Goal: Check status: Check status

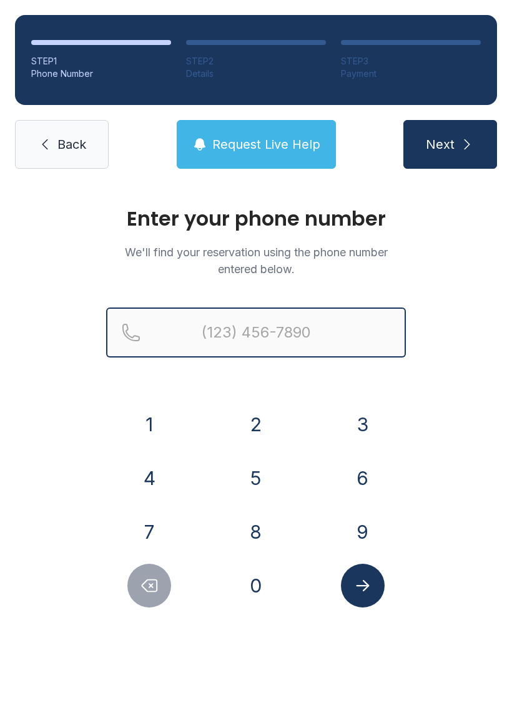
click at [347, 327] on input "Reservation phone number" at bounding box center [256, 332] width 300 height 50
type input "("
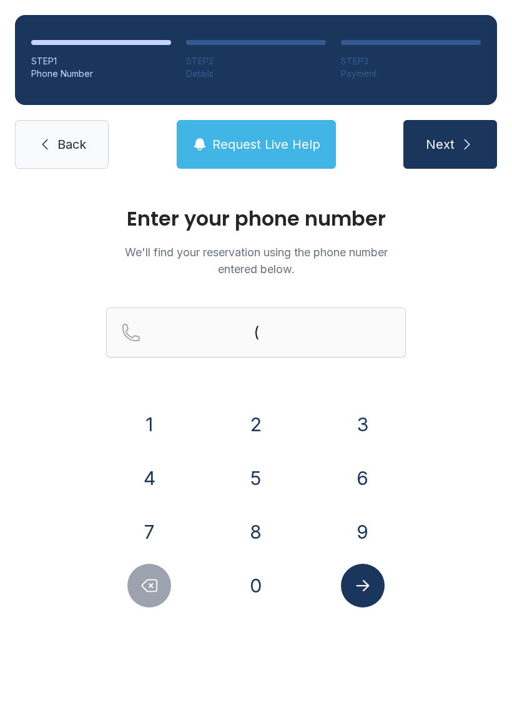
click at [68, 137] on span "Back" at bounding box center [71, 144] width 29 height 17
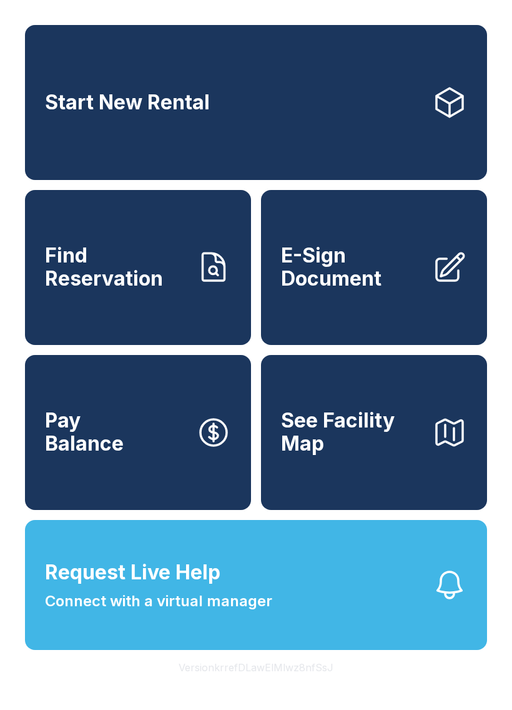
click at [195, 297] on link "Find Reservation" at bounding box center [138, 267] width 226 height 155
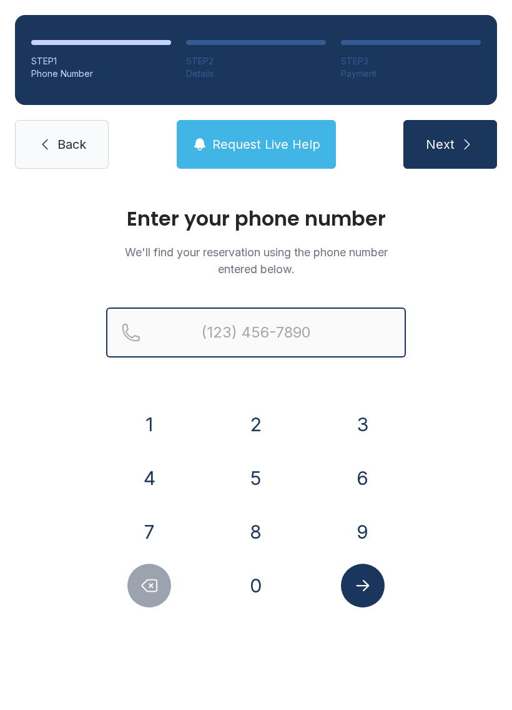
click at [286, 326] on input "Reservation phone number" at bounding box center [256, 332] width 300 height 50
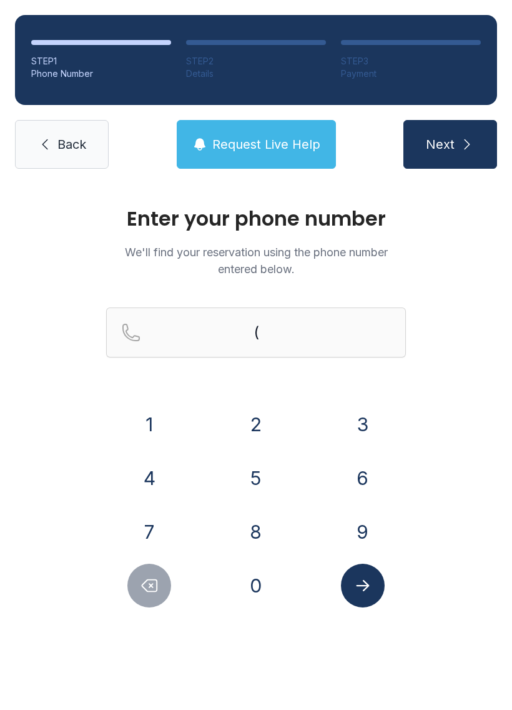
click at [376, 413] on button "3" at bounding box center [363, 424] width 44 height 44
click at [375, 412] on button "3" at bounding box center [363, 424] width 44 height 44
click at [355, 477] on button "6" at bounding box center [363, 478] width 44 height 44
click at [377, 514] on div "9" at bounding box center [362, 532] width 87 height 44
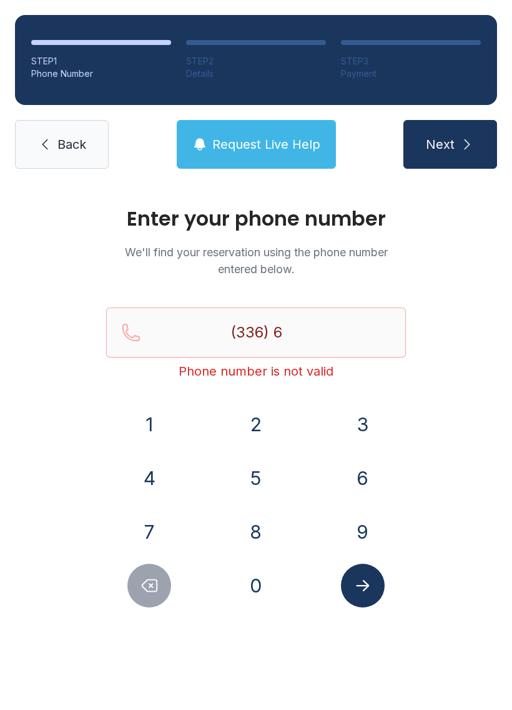
click at [260, 534] on button "8" at bounding box center [256, 532] width 44 height 44
click at [147, 594] on icon "Delete number" at bounding box center [149, 585] width 19 height 19
click at [359, 535] on button "9" at bounding box center [363, 532] width 44 height 44
click at [241, 540] on button "8" at bounding box center [256, 532] width 44 height 44
click at [362, 477] on button "6" at bounding box center [363, 478] width 44 height 44
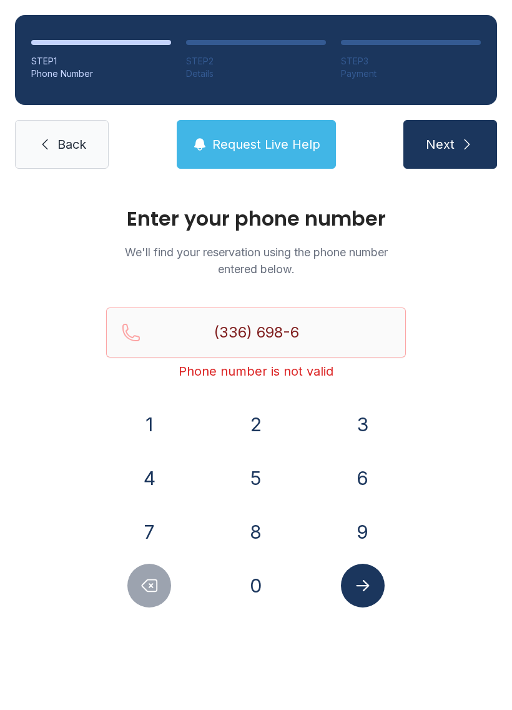
click at [355, 528] on button "9" at bounding box center [363, 532] width 44 height 44
click at [357, 482] on button "6" at bounding box center [363, 478] width 44 height 44
click at [360, 424] on button "3" at bounding box center [363, 424] width 44 height 44
click at [359, 592] on icon "Submit lookup form" at bounding box center [363, 585] width 19 height 19
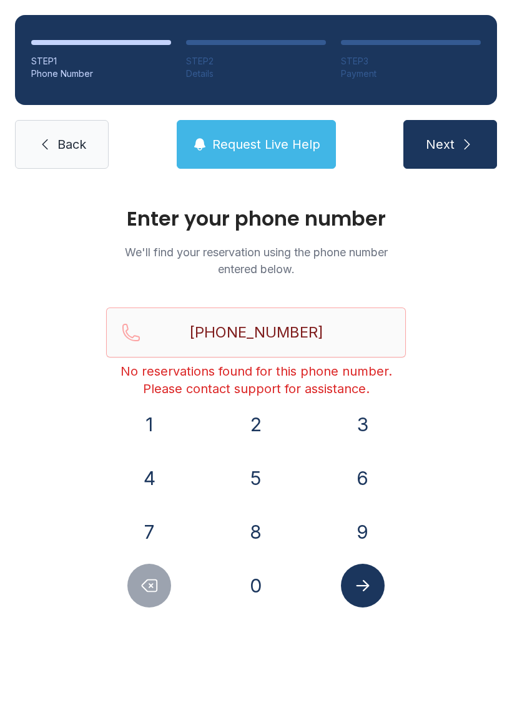
click at [152, 603] on button "Delete number" at bounding box center [149, 585] width 44 height 44
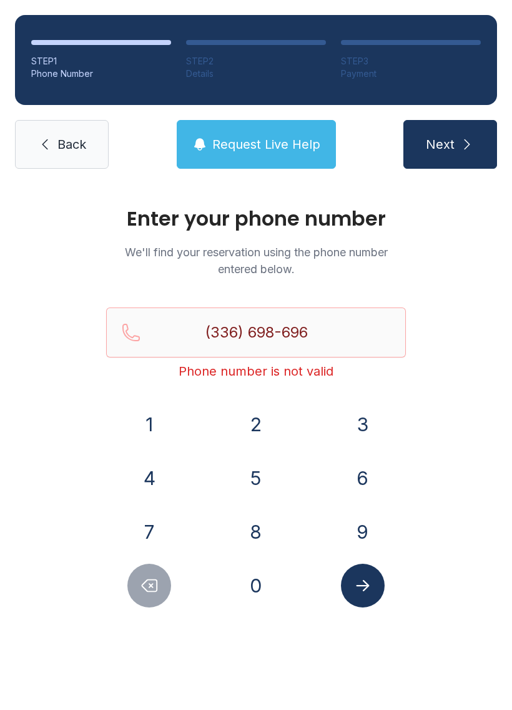
click at [152, 602] on button "Delete number" at bounding box center [149, 585] width 44 height 44
click at [162, 591] on button "Delete number" at bounding box center [149, 585] width 44 height 44
click at [161, 590] on button "Delete number" at bounding box center [149, 585] width 44 height 44
click at [151, 580] on icon "Delete number" at bounding box center [149, 586] width 15 height 12
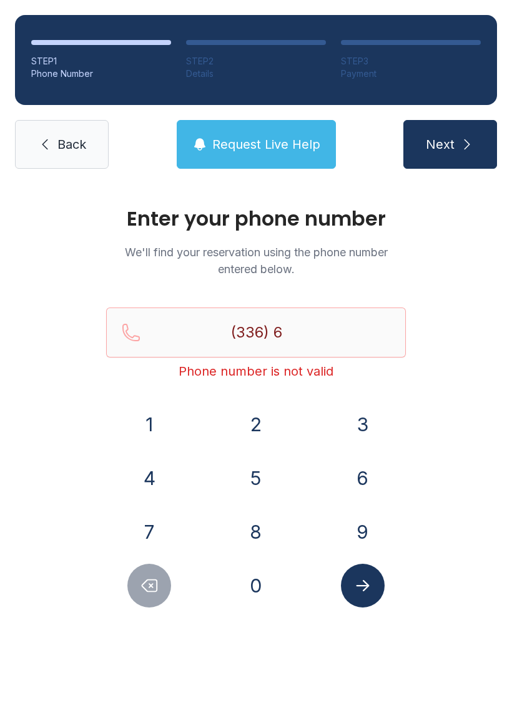
click at [147, 580] on icon "Delete number" at bounding box center [149, 586] width 15 height 12
click at [366, 485] on button "6" at bounding box center [363, 478] width 44 height 44
click at [353, 539] on button "9" at bounding box center [363, 532] width 44 height 44
click at [250, 537] on button "8" at bounding box center [256, 532] width 44 height 44
click at [366, 480] on button "6" at bounding box center [363, 478] width 44 height 44
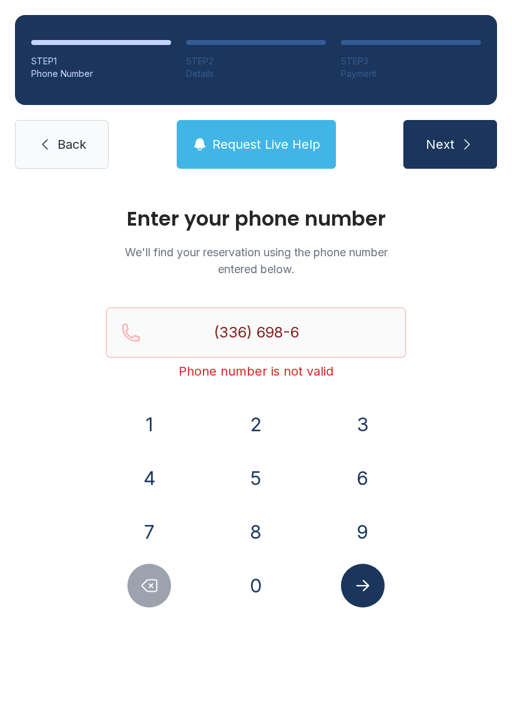
click at [354, 525] on button "9" at bounding box center [363, 532] width 44 height 44
click at [360, 482] on button "6" at bounding box center [363, 478] width 44 height 44
click at [361, 433] on button "3" at bounding box center [363, 424] width 44 height 44
type input "[PHONE_NUMBER]"
click at [357, 593] on icon "Submit lookup form" at bounding box center [363, 585] width 19 height 19
